Goal: Information Seeking & Learning: Learn about a topic

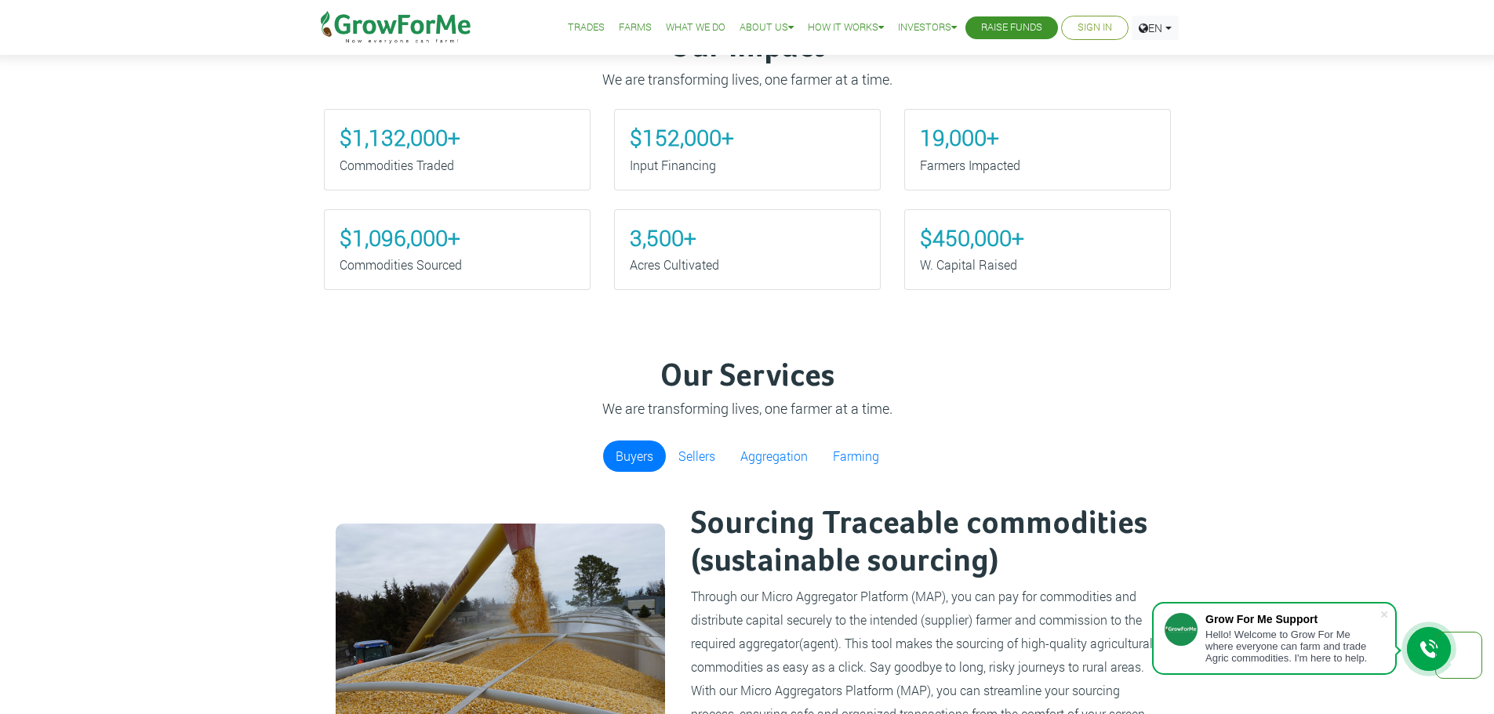
scroll to position [784, 0]
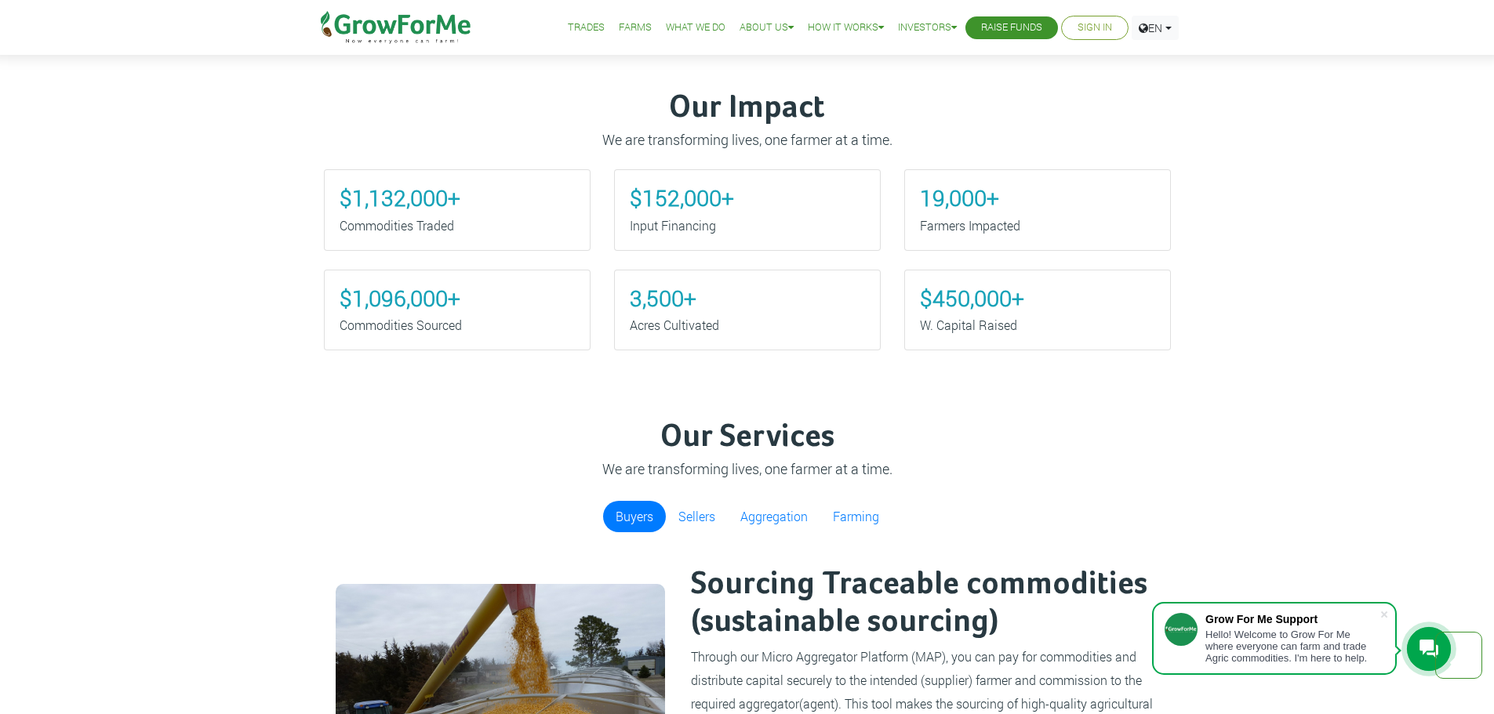
click at [619, 31] on link "Farms" at bounding box center [635, 28] width 33 height 16
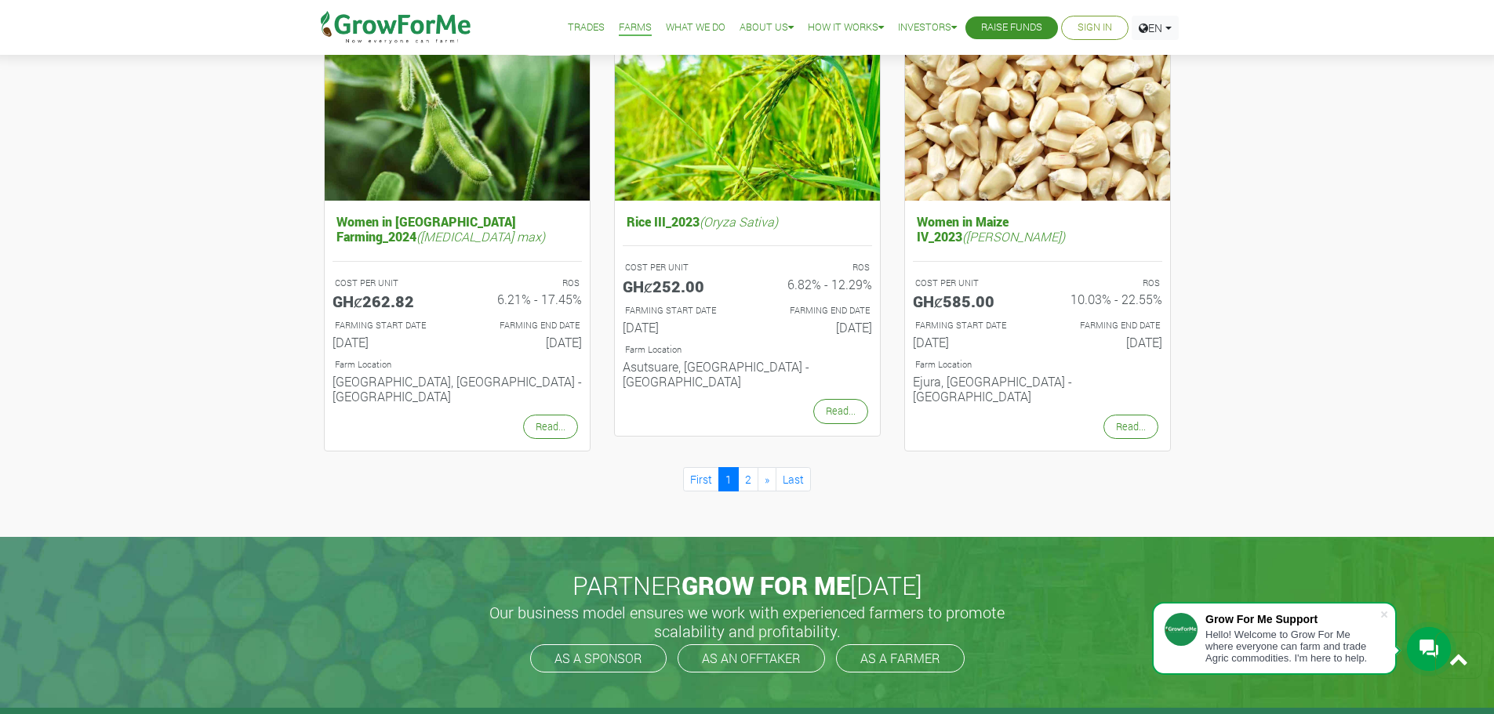
scroll to position [1568, 0]
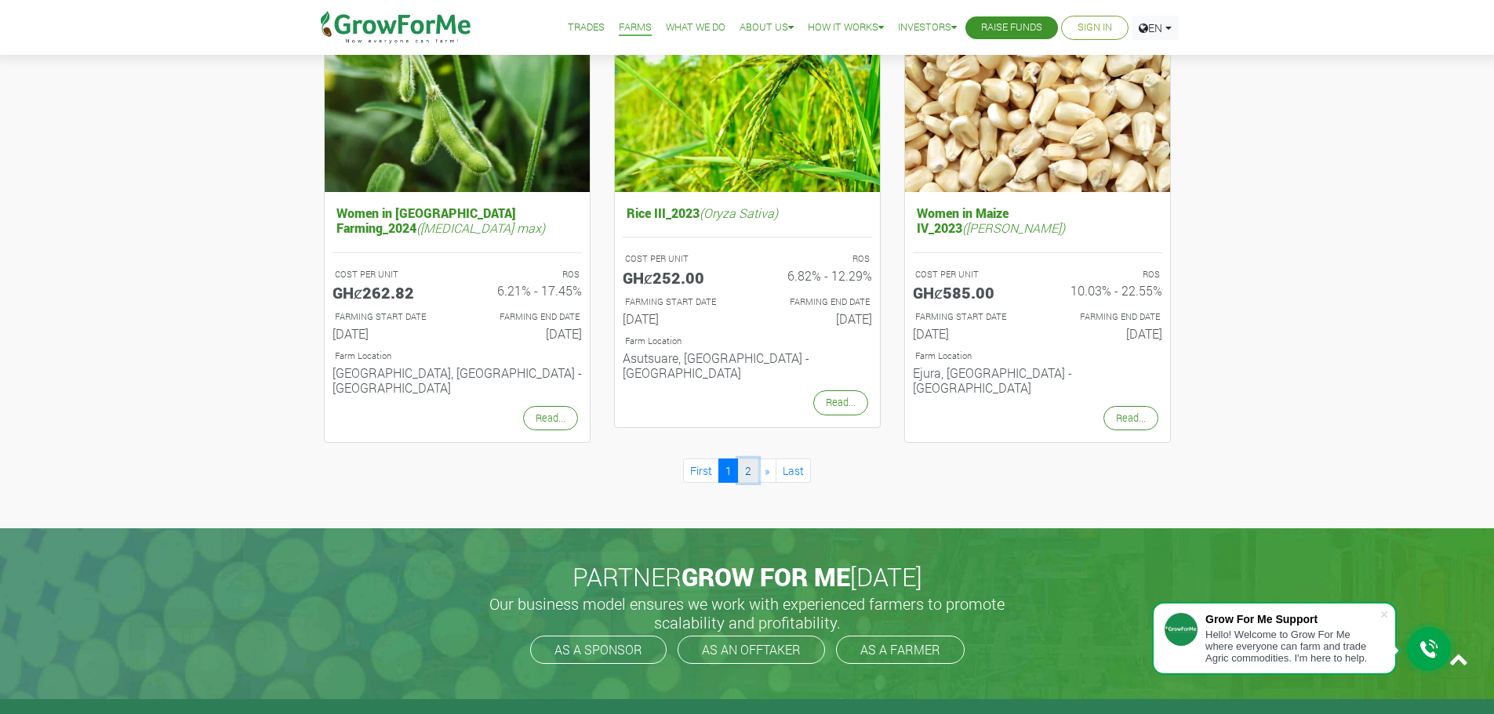
click at [751, 459] on link "2" at bounding box center [748, 471] width 20 height 24
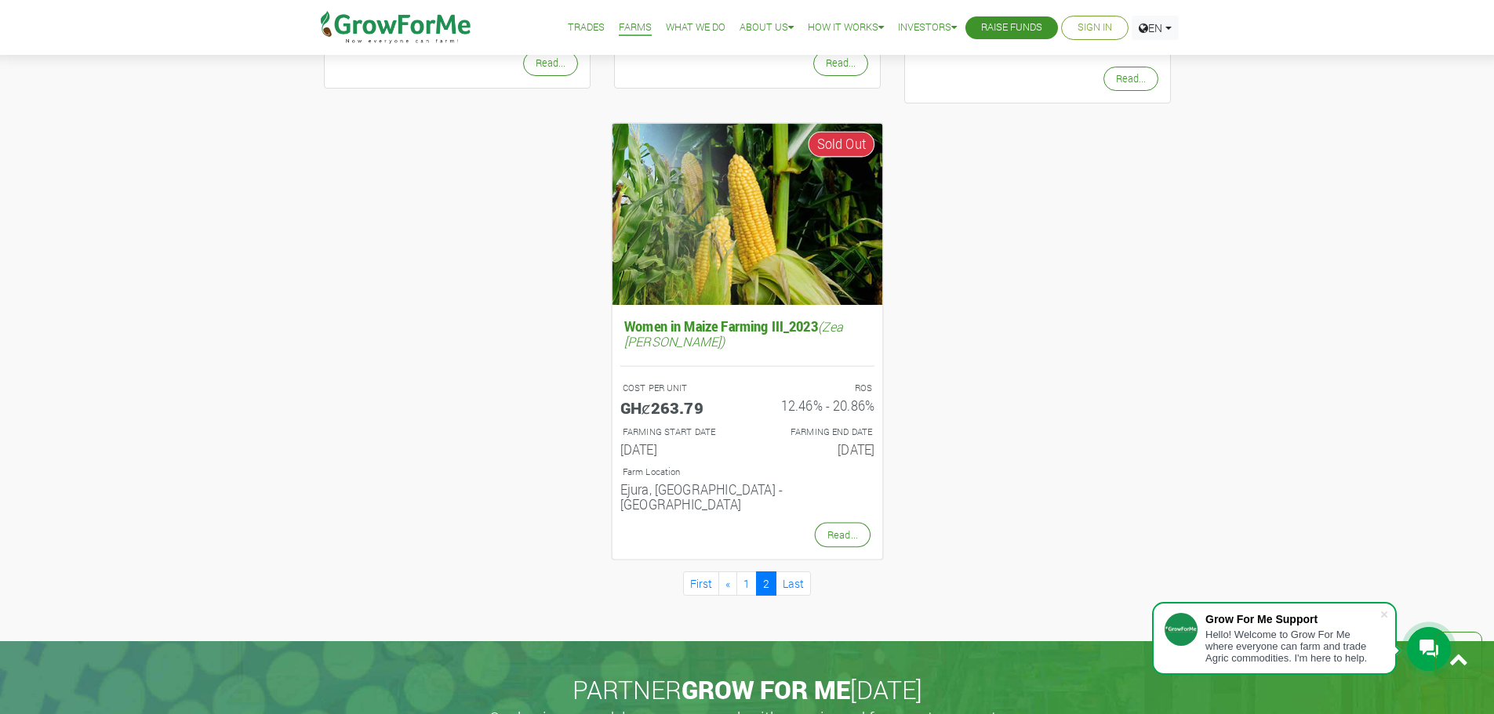
scroll to position [549, 0]
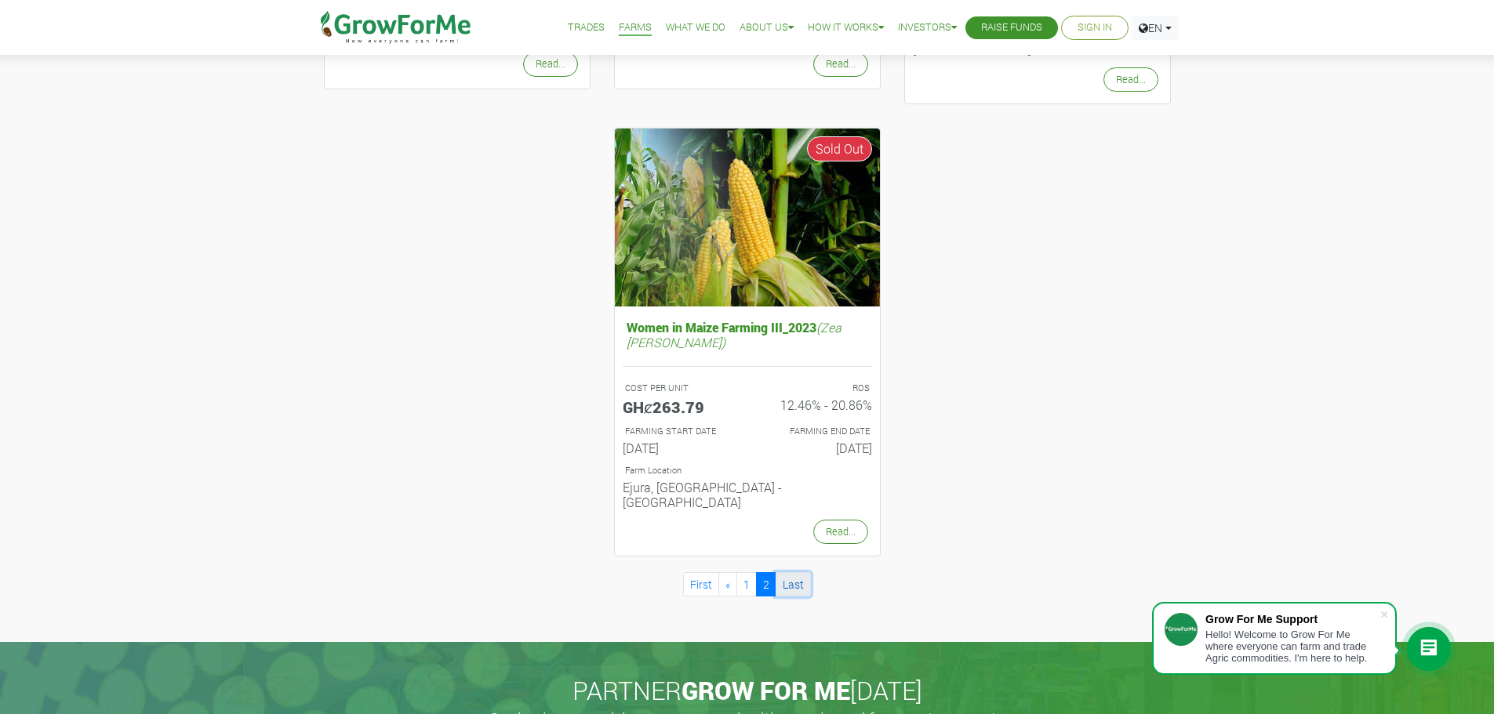
click at [801, 572] on link "Last" at bounding box center [793, 584] width 35 height 24
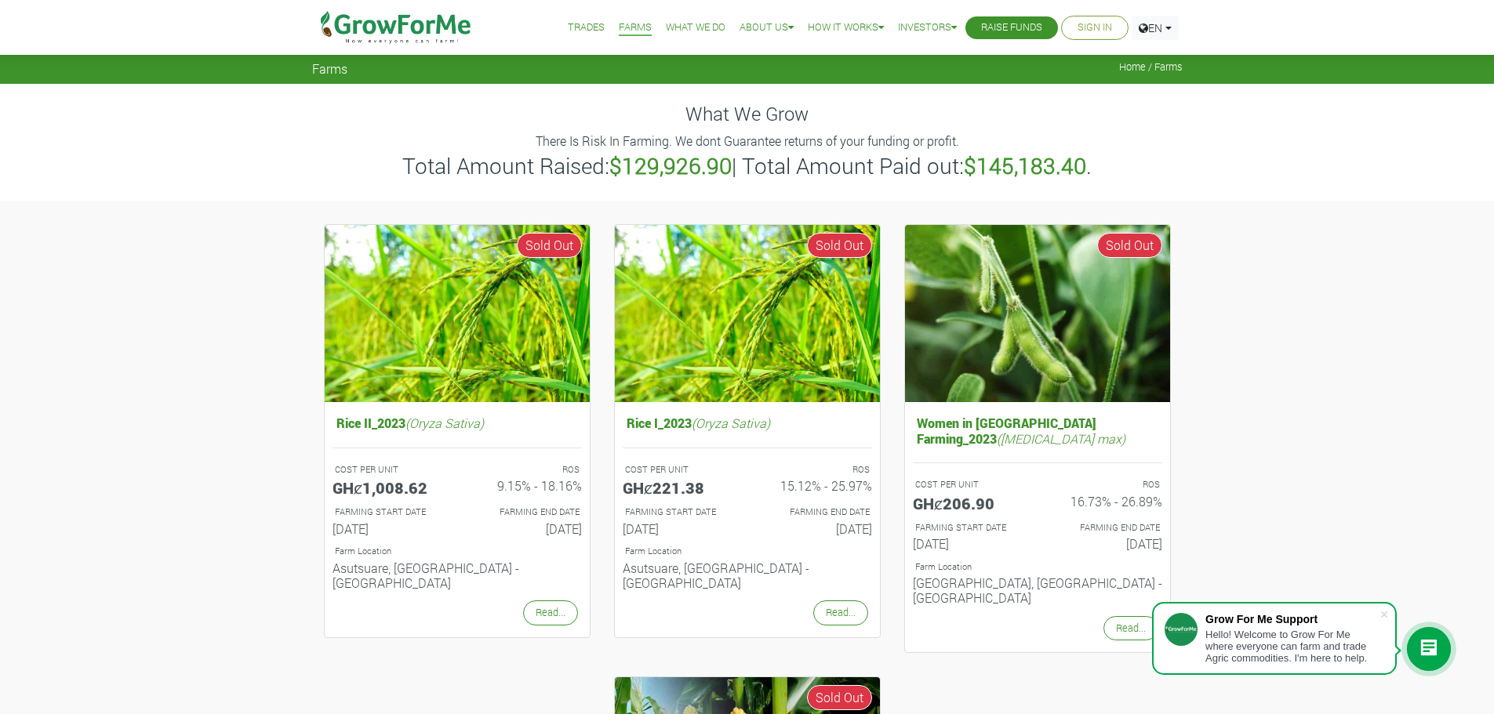
click at [619, 24] on link "Farms" at bounding box center [635, 28] width 33 height 16
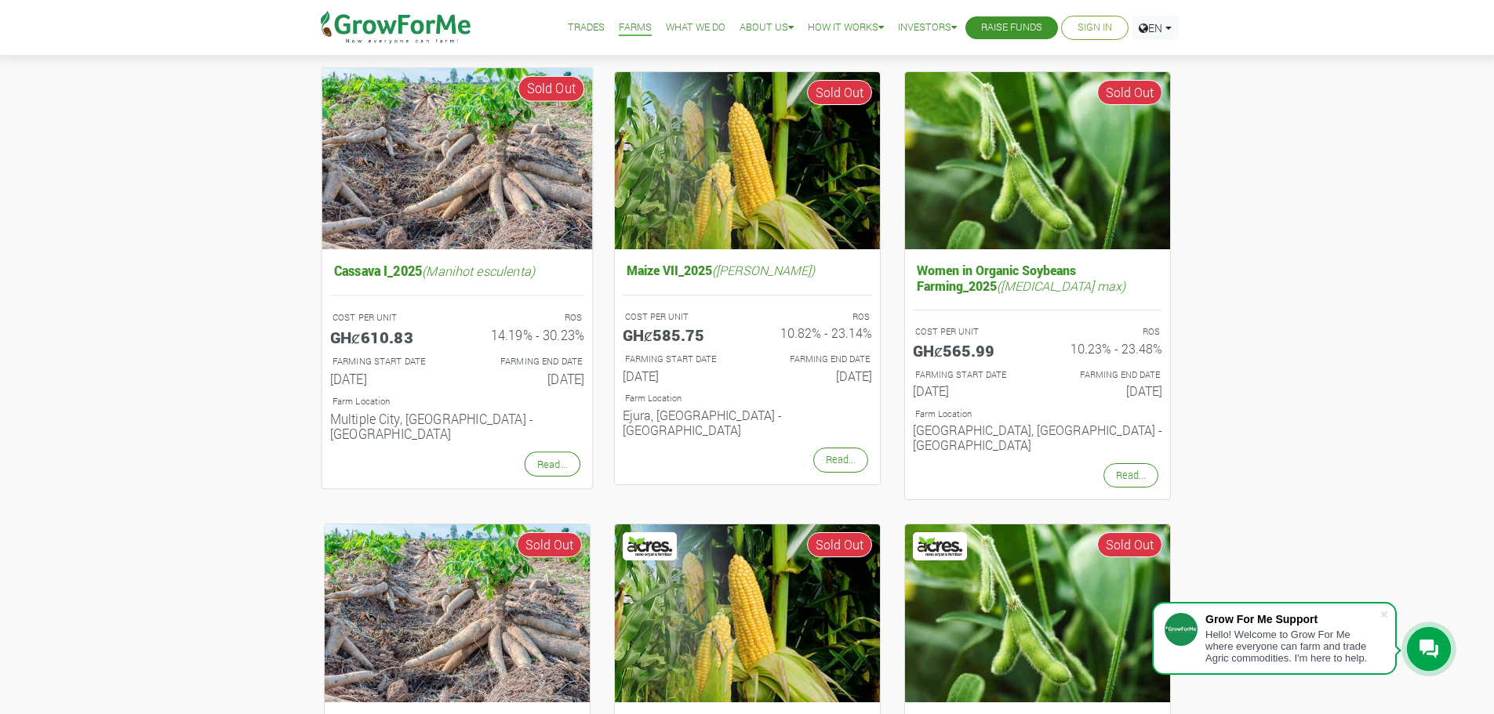
scroll to position [157, 0]
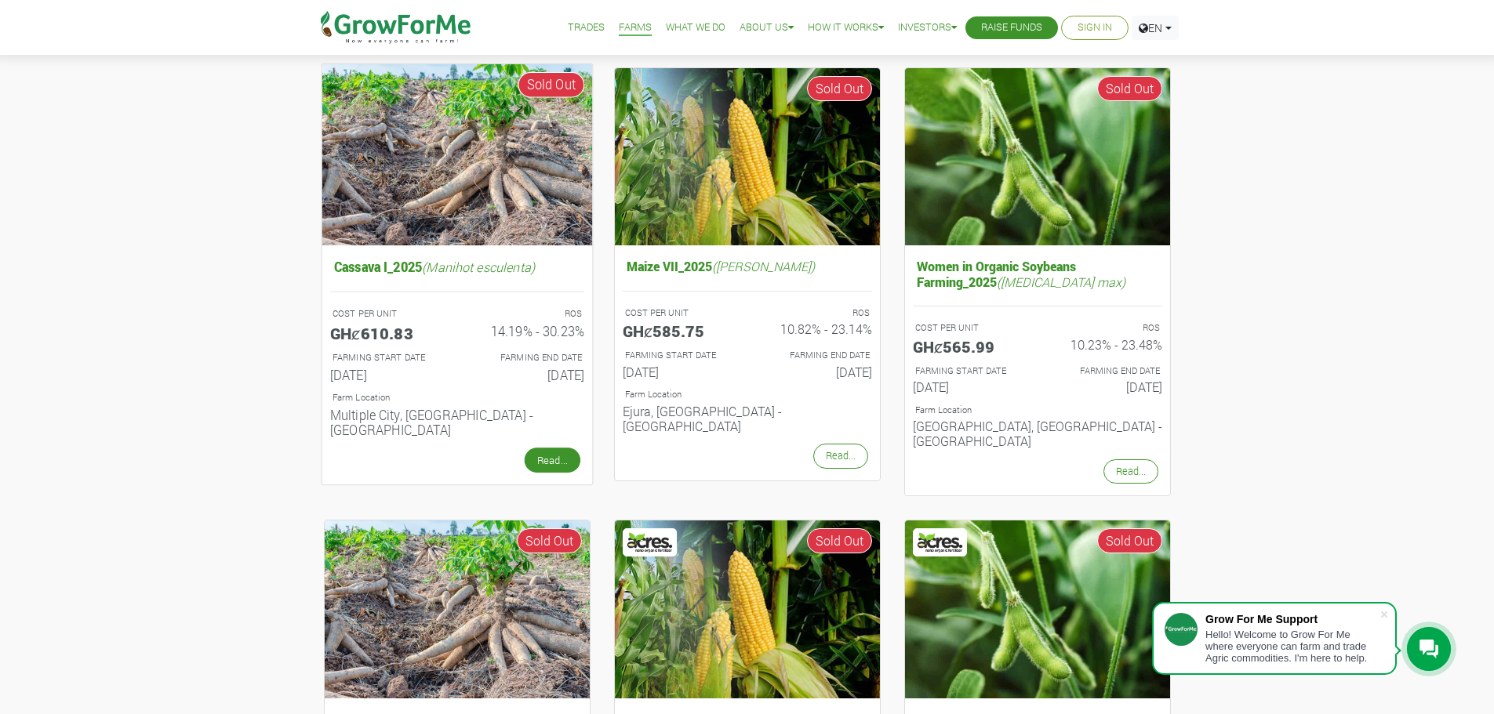
click at [539, 448] on link "Read..." at bounding box center [552, 460] width 56 height 25
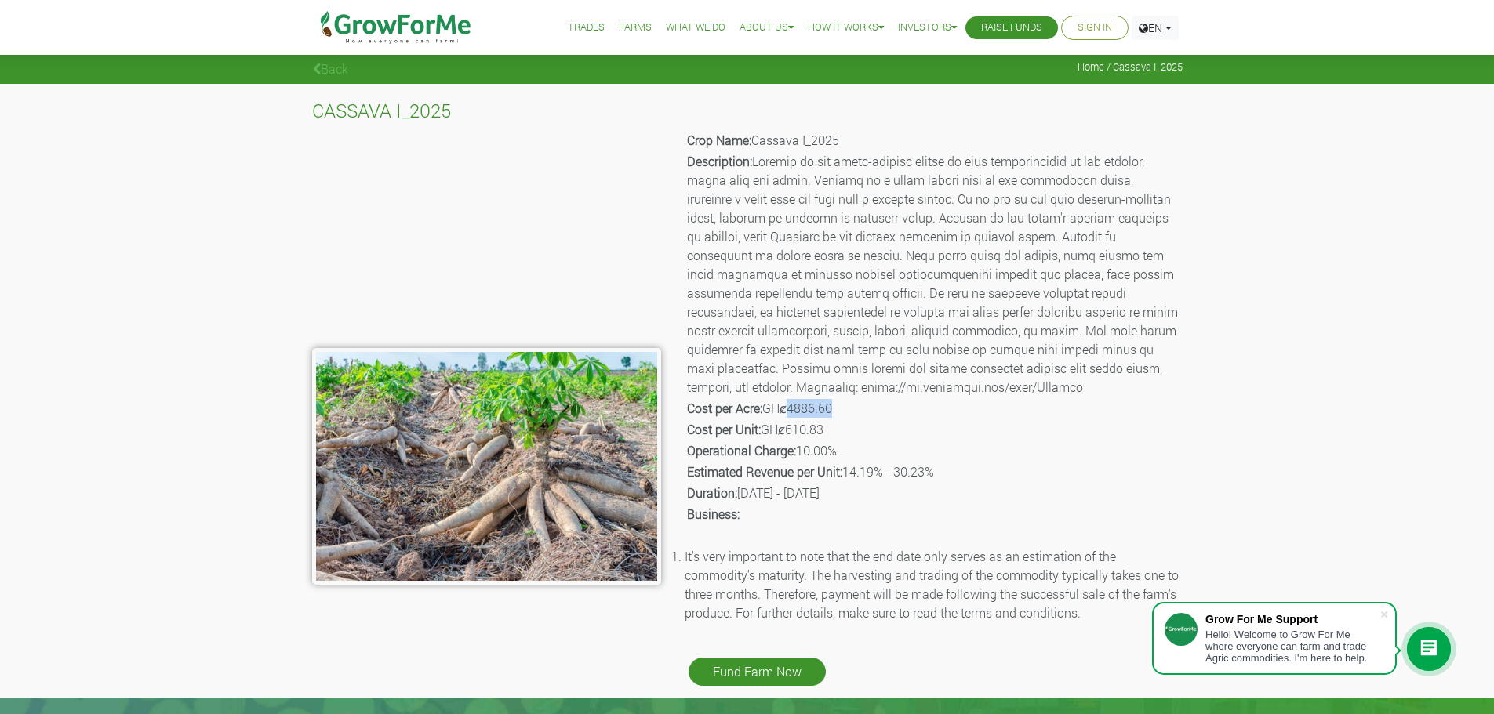
drag, startPoint x: 845, startPoint y: 407, endPoint x: 793, endPoint y: 408, distance: 52.5
click at [793, 408] on p "Cost per Acre: GHȼ4886.60" at bounding box center [933, 408] width 493 height 19
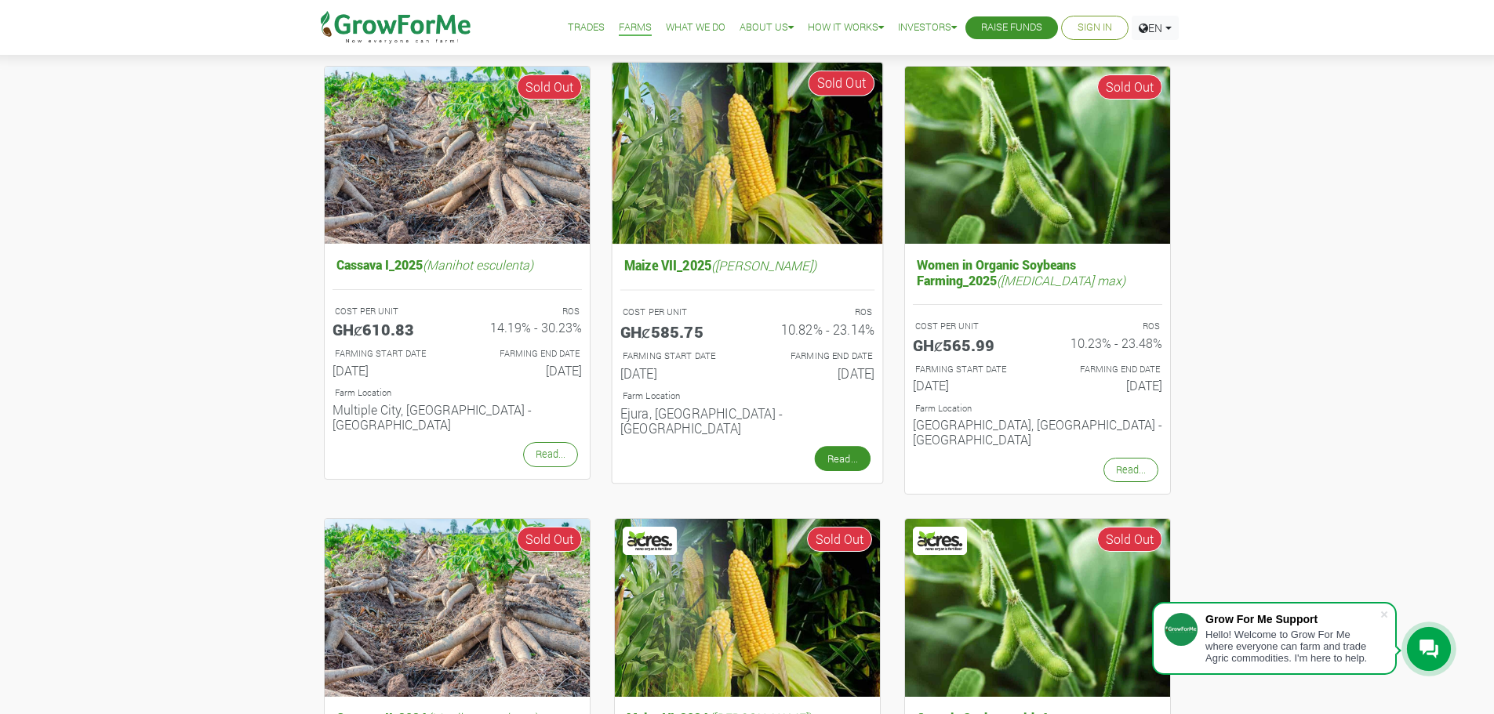
click at [841, 446] on link "Read..." at bounding box center [842, 458] width 56 height 25
